Goal: Task Accomplishment & Management: Manage account settings

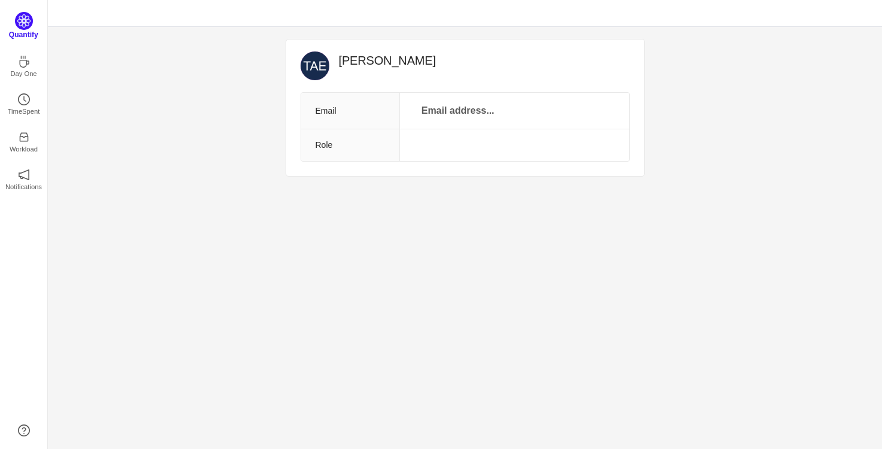
click at [25, 27] on img at bounding box center [24, 21] width 18 height 18
click at [23, 131] on icon "icon: inbox" at bounding box center [24, 134] width 12 height 12
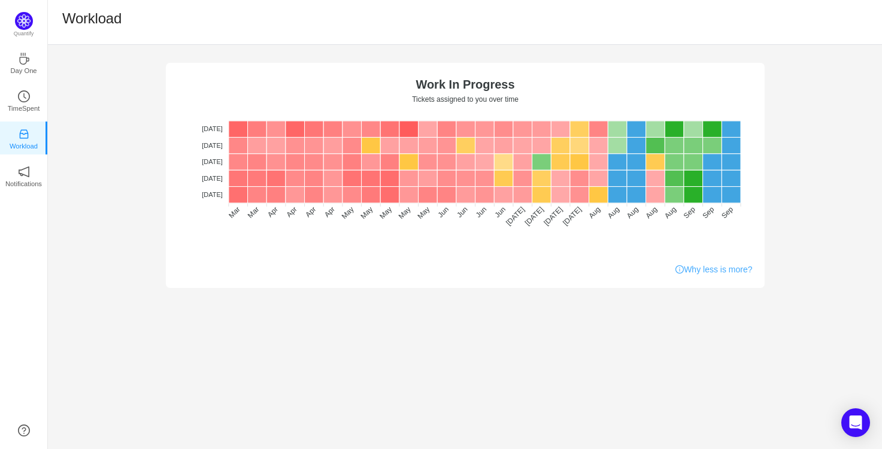
click at [728, 268] on link "Why less is more?" at bounding box center [714, 270] width 77 height 13
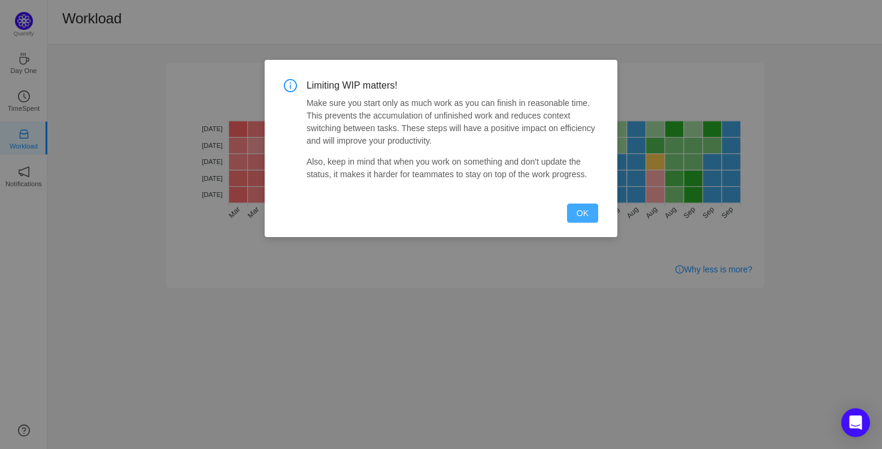
click at [582, 223] on button "OK" at bounding box center [582, 213] width 31 height 19
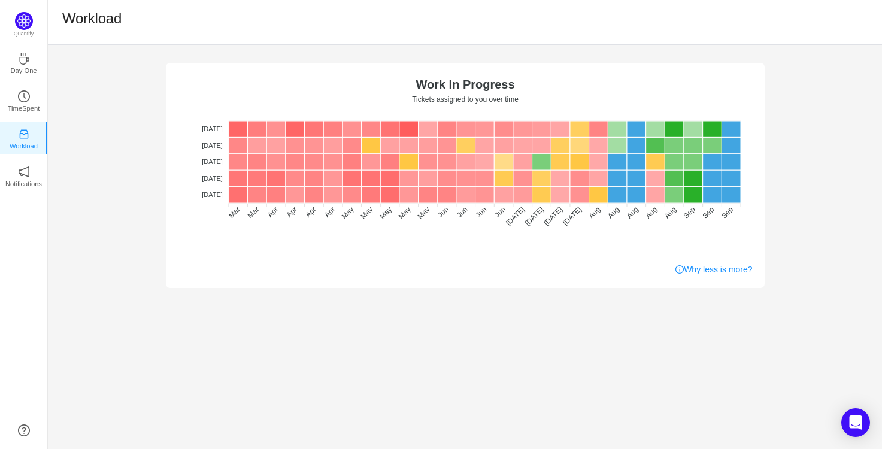
click at [843, 124] on div "No data No WIP Optimal (1-4) High (5-10) Overburdened (10+) Work In Progress Ti…" at bounding box center [465, 166] width 834 height 243
